Goal: Task Accomplishment & Management: Manage account settings

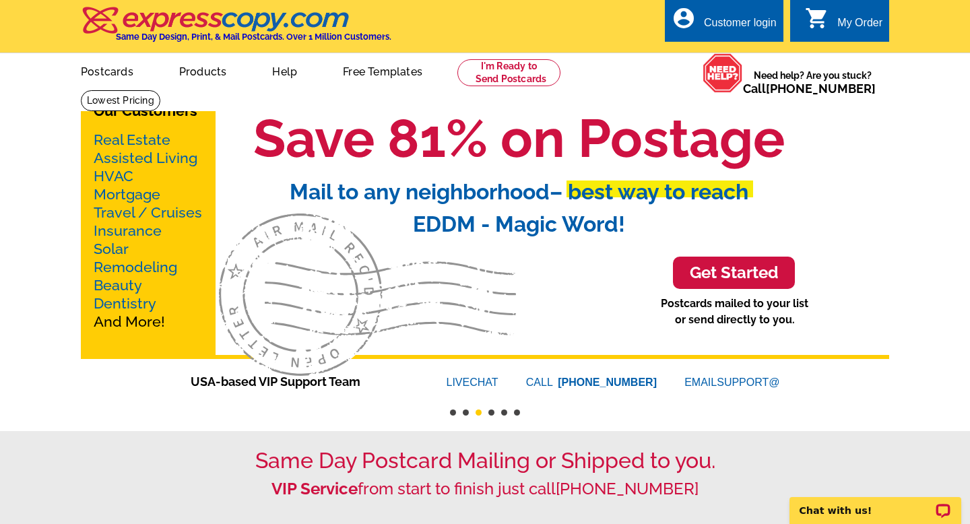
click at [755, 24] on div "Customer login" at bounding box center [740, 26] width 73 height 19
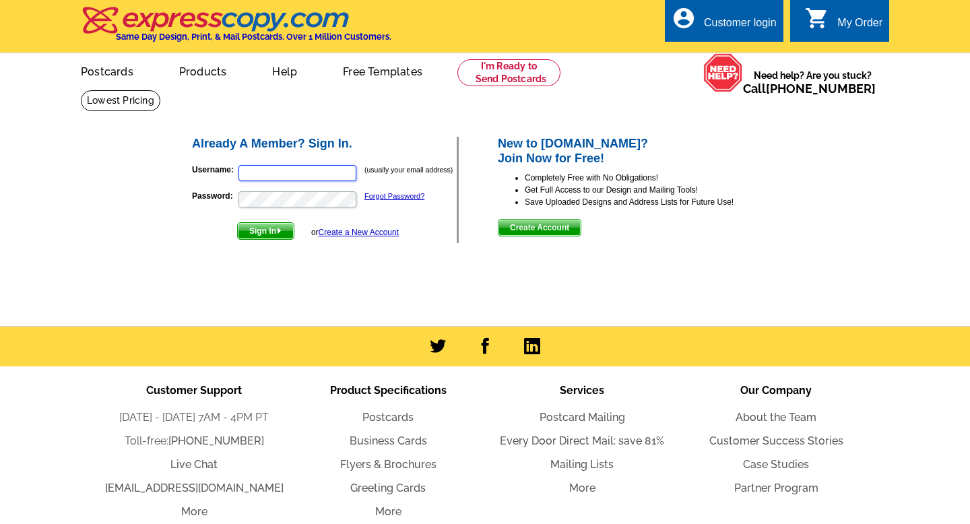
type input "frei.dave@gmail.com"
click at [274, 233] on span "Sign In" at bounding box center [266, 231] width 56 height 16
